Goal: Information Seeking & Learning: Learn about a topic

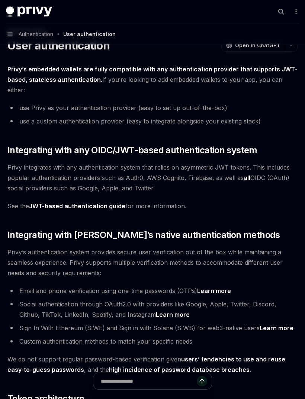
scroll to position [33, 0]
click at [270, 325] on link "Learn more" at bounding box center [277, 329] width 34 height 8
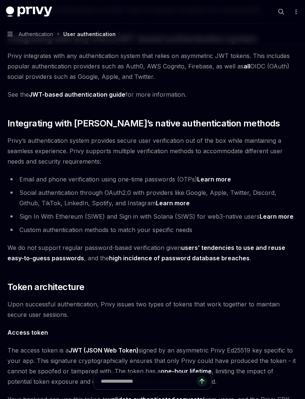
scroll to position [144, 0]
click at [219, 176] on link "Learn more" at bounding box center [214, 180] width 34 height 8
type textarea "*"
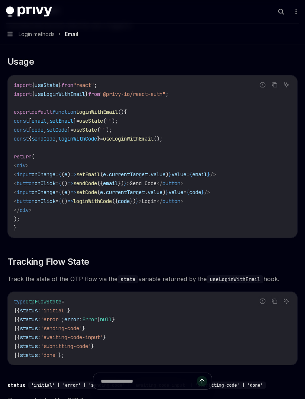
scroll to position [658, 0]
